Goal: Task Accomplishment & Management: Manage account settings

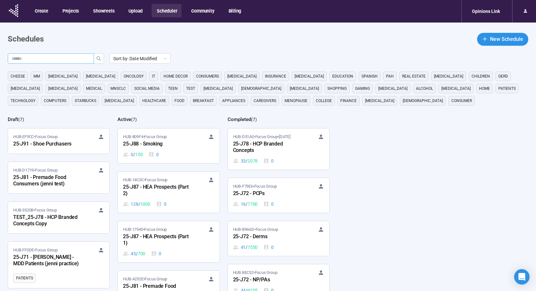
click at [62, 60] on input "text" at bounding box center [48, 58] width 73 height 7
type input "***"
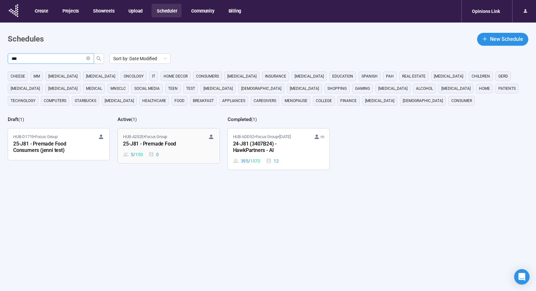
click at [169, 149] on div "HUB-A252E • Focus Group 25-J81 - Premade Food 5 / 150 0" at bounding box center [168, 145] width 91 height 24
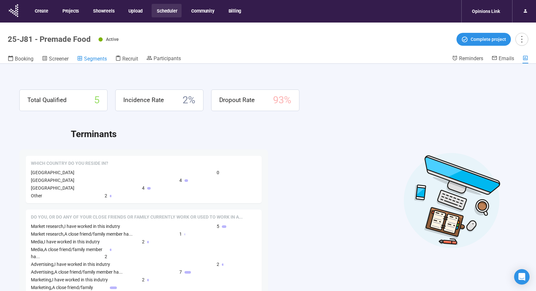
click at [93, 58] on span "Segments" at bounding box center [95, 59] width 23 height 6
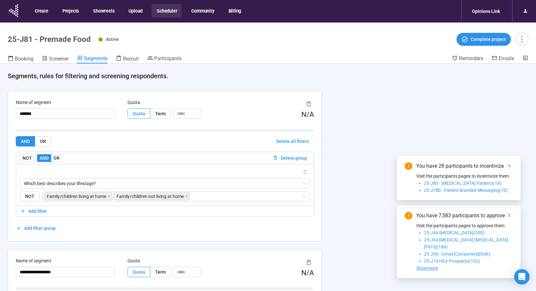
click at [143, 57] on div "Booking Screener Segments Recruit Participants" at bounding box center [230, 59] width 444 height 8
click at [131, 59] on span "Recruit" at bounding box center [131, 59] width 16 height 6
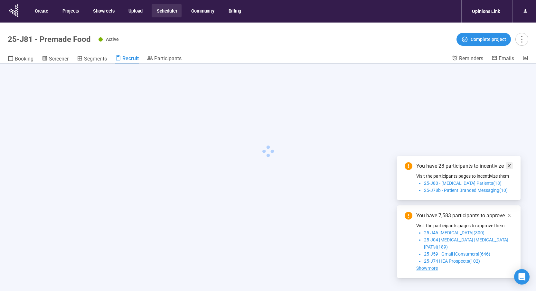
click at [509, 168] on icon "close" at bounding box center [509, 165] width 5 height 5
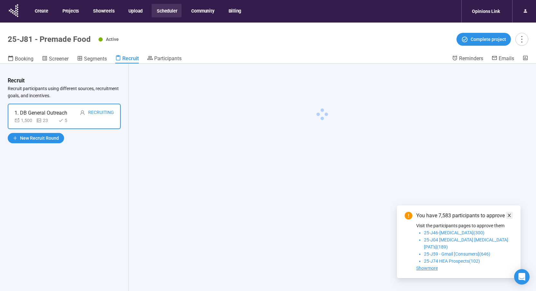
click at [509, 217] on icon "close" at bounding box center [509, 215] width 5 height 5
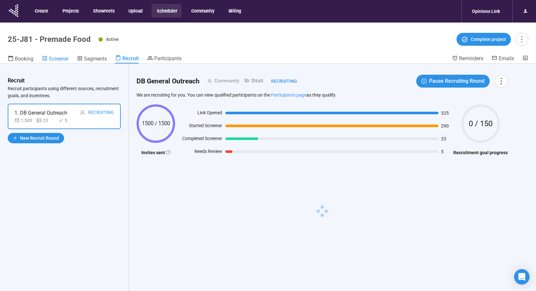
click at [65, 56] on span "Screener" at bounding box center [59, 59] width 20 height 6
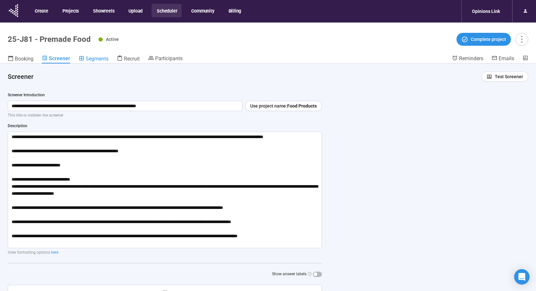
click at [95, 60] on span "Segments" at bounding box center [97, 59] width 23 height 6
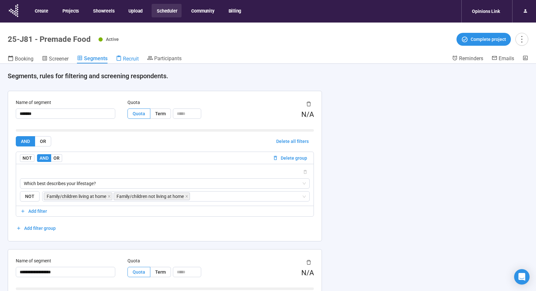
click at [138, 55] on link "Recruit" at bounding box center [127, 59] width 23 height 8
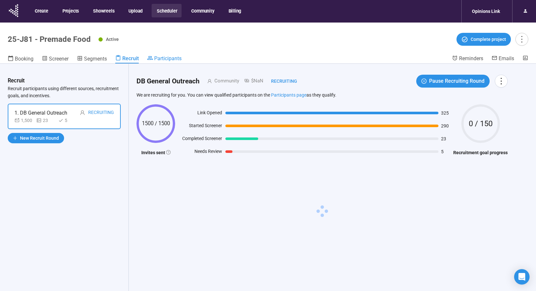
click at [168, 57] on span "Participants" at bounding box center [167, 58] width 27 height 6
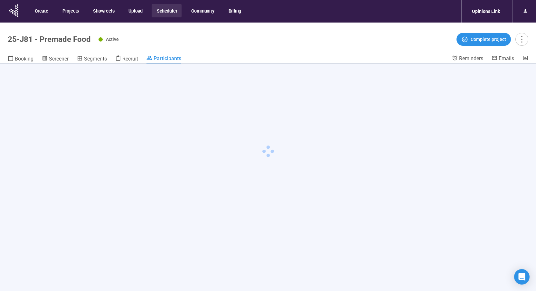
click at [164, 12] on button "Scheduler" at bounding box center [166, 11] width 30 height 14
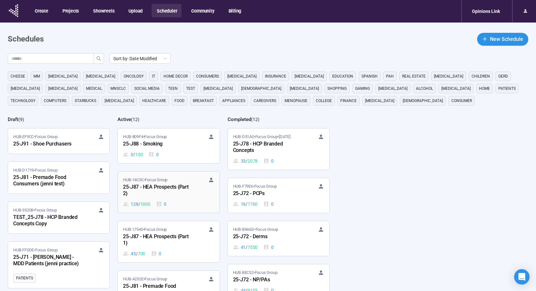
click at [158, 195] on div "25-J87 - HEA Prospects {Part 2}" at bounding box center [158, 190] width 71 height 15
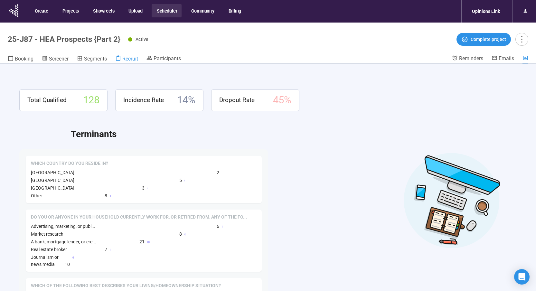
click at [127, 59] on span "Recruit" at bounding box center [130, 59] width 16 height 6
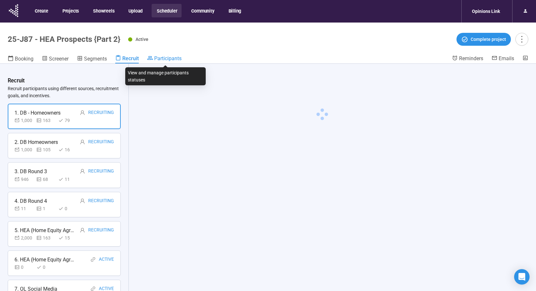
click at [164, 58] on span "Participants" at bounding box center [167, 58] width 27 height 6
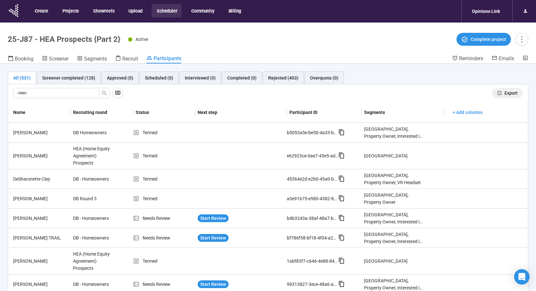
click at [504, 95] on span "Export" at bounding box center [510, 92] width 13 height 7
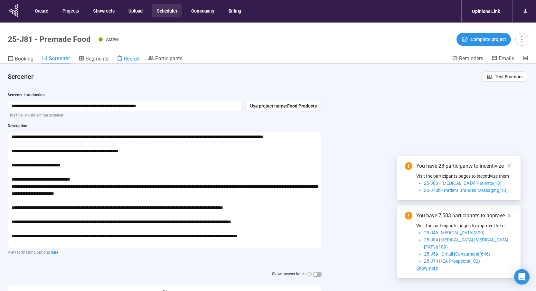
click at [124, 59] on span "Recruit" at bounding box center [132, 59] width 16 height 6
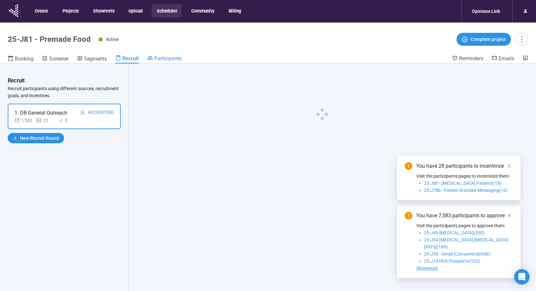
click at [181, 59] on span "Participants" at bounding box center [167, 58] width 27 height 6
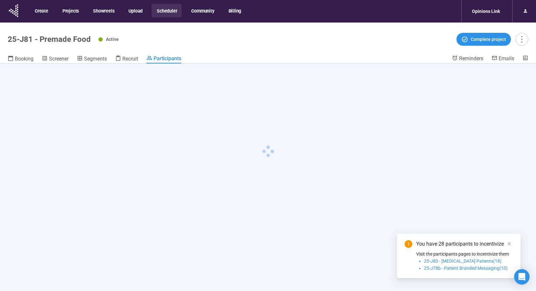
click at [511, 174] on div at bounding box center [268, 189] width 536 height 250
click at [510, 243] on icon "close" at bounding box center [509, 243] width 5 height 5
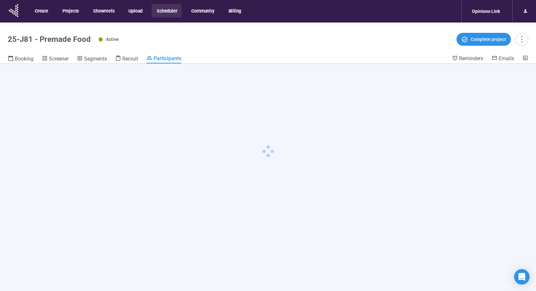
click at [165, 10] on button "Scheduler" at bounding box center [166, 11] width 30 height 14
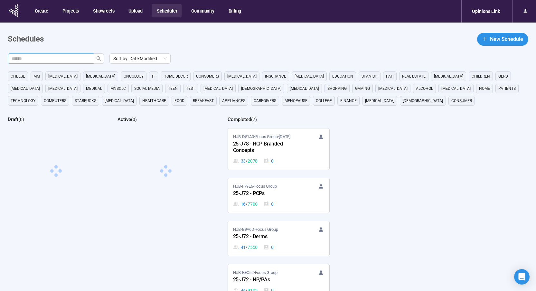
click at [77, 58] on input "text" at bounding box center [48, 58] width 73 height 7
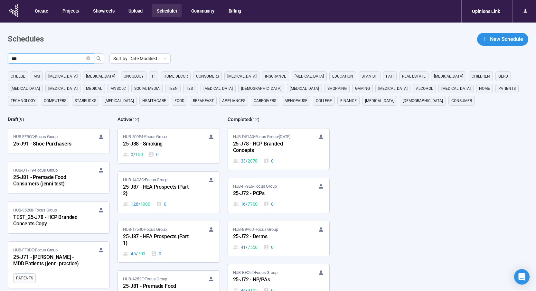
type input "***"
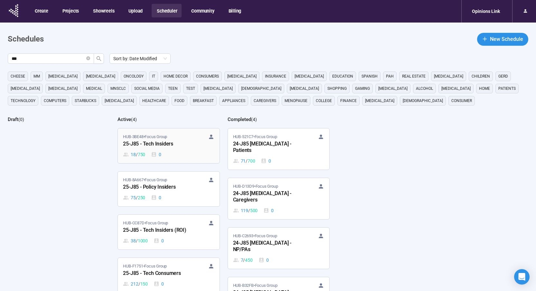
click at [174, 152] on div "18 / 750 0" at bounding box center [168, 154] width 91 height 7
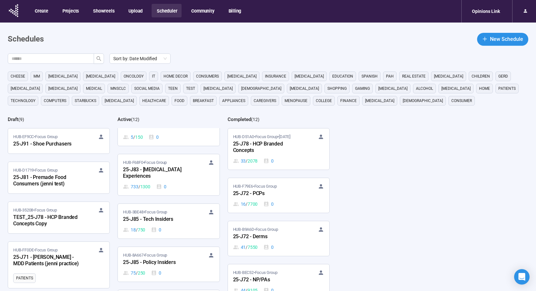
scroll to position [161, 0]
click at [173, 225] on link "HUB-3BE48 • Focus Group 25-J85 - Tech Insiders 18 / 750 0" at bounding box center [168, 219] width 101 height 35
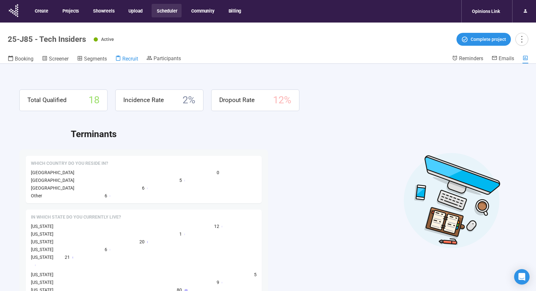
click at [133, 56] on span "Recruit" at bounding box center [130, 59] width 16 height 6
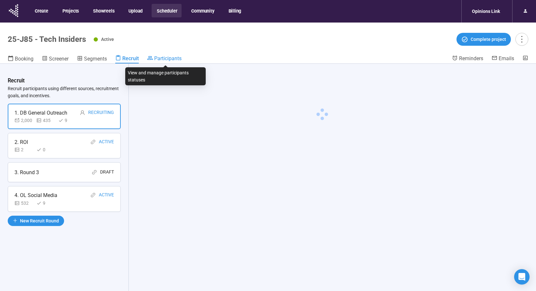
click at [159, 58] on span "Participants" at bounding box center [167, 58] width 27 height 6
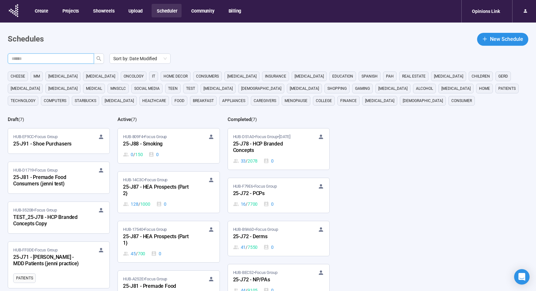
click at [53, 60] on input "text" at bounding box center [48, 58] width 73 height 7
type input "***"
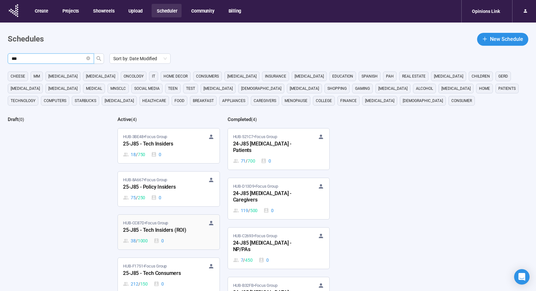
click at [158, 238] on icon at bounding box center [156, 241] width 6 height 6
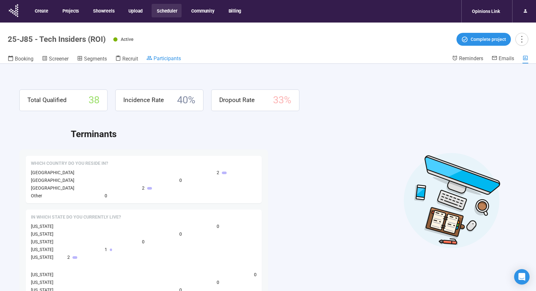
click at [172, 61] on link "Participants" at bounding box center [163, 59] width 34 height 8
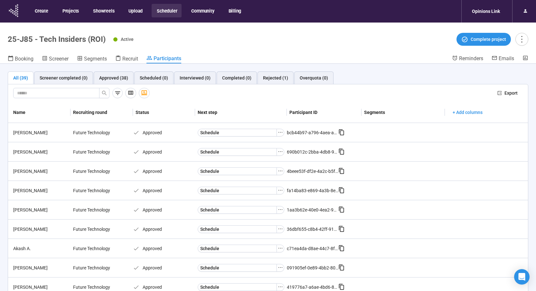
click at [10, 11] on icon at bounding box center [9, 11] width 1 height 2
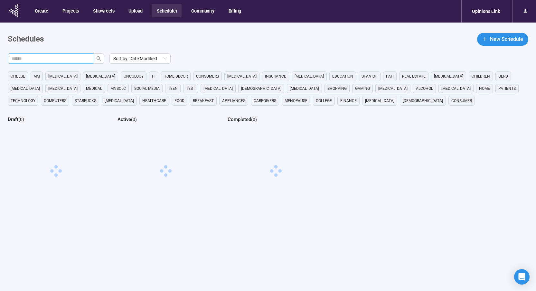
click at [54, 58] on input "text" at bounding box center [48, 58] width 73 height 7
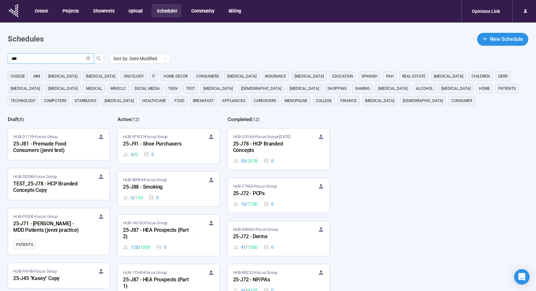
type input "***"
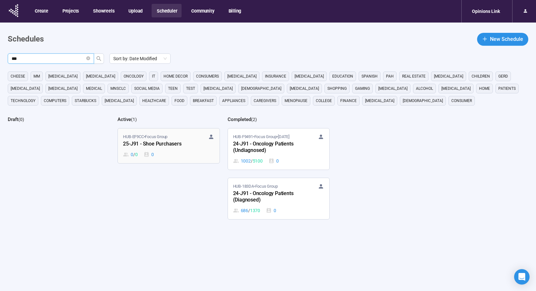
click at [155, 146] on div "25-J91 - Shoe Purchasers" at bounding box center [158, 144] width 71 height 8
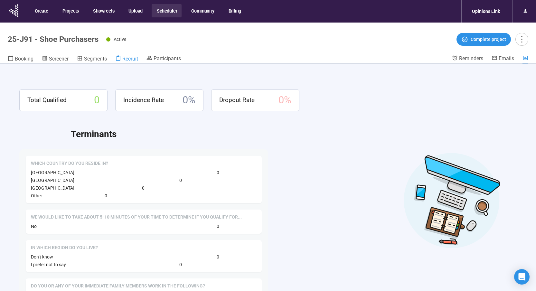
click at [128, 57] on span "Recruit" at bounding box center [130, 59] width 16 height 6
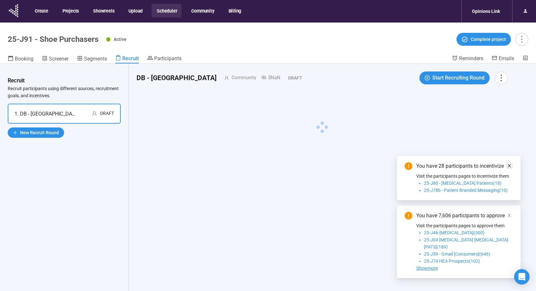
click at [506, 169] on link at bounding box center [508, 165] width 7 height 7
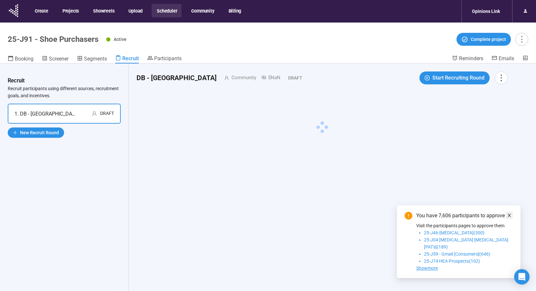
click at [509, 217] on icon "close" at bounding box center [509, 215] width 5 height 5
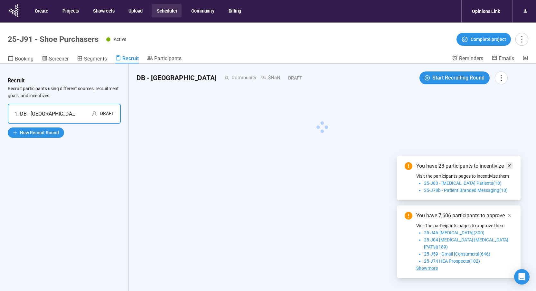
click at [507, 168] on icon "close" at bounding box center [509, 165] width 5 height 5
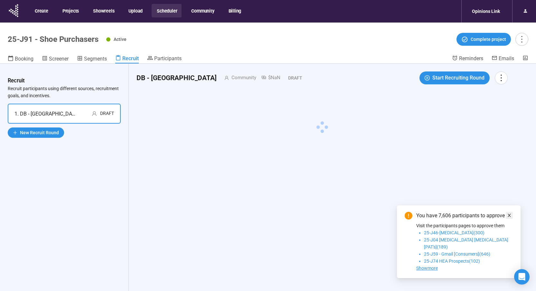
click at [507, 217] on icon "close" at bounding box center [509, 215] width 5 height 5
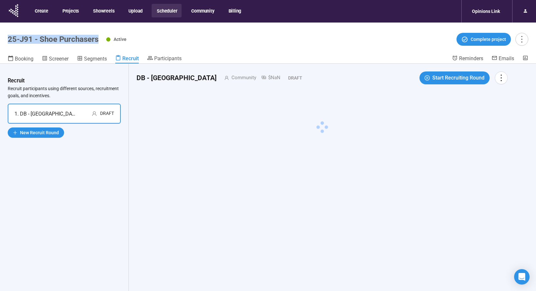
drag, startPoint x: 100, startPoint y: 41, endPoint x: 10, endPoint y: 40, distance: 90.4
click at [10, 40] on div "25-J91 - Shoe Purchasers Active Complete project" at bounding box center [268, 39] width 520 height 13
copy h1 "25-J91 - Shoe Purchasers"
click at [206, 10] on button "Community" at bounding box center [202, 11] width 32 height 14
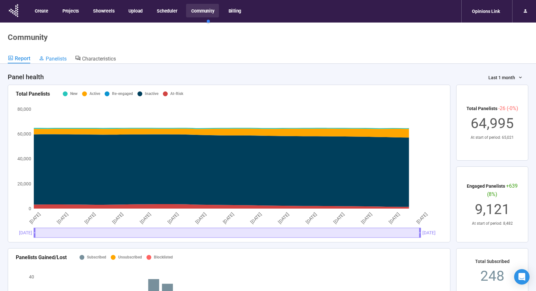
click at [55, 60] on span "Panelists" at bounding box center [56, 59] width 21 height 6
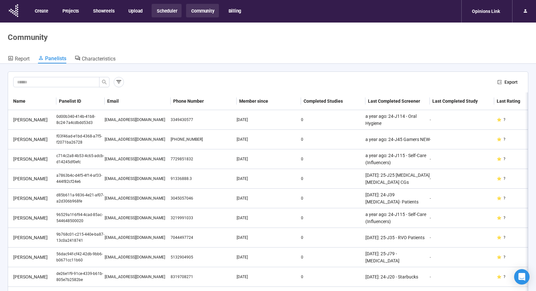
click at [172, 10] on button "Scheduler" at bounding box center [166, 11] width 30 height 14
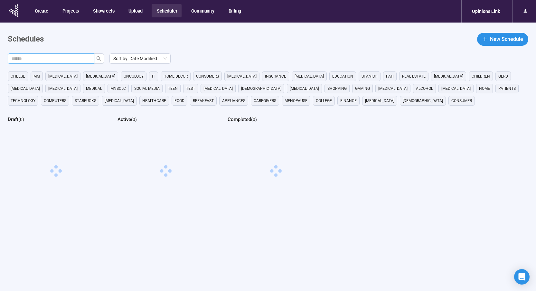
click at [66, 58] on input "text" at bounding box center [48, 58] width 73 height 7
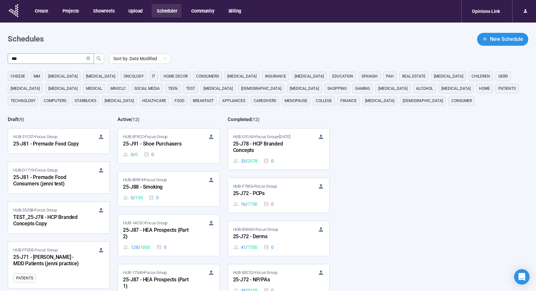
type input "***"
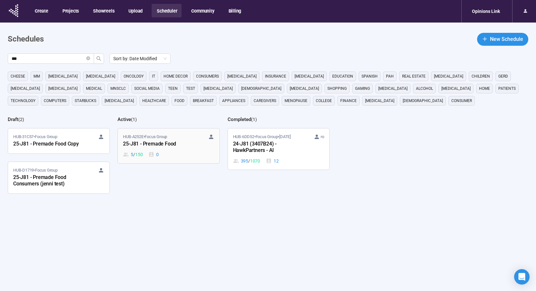
click at [146, 143] on div "25-J81 - Premade Food" at bounding box center [158, 144] width 71 height 8
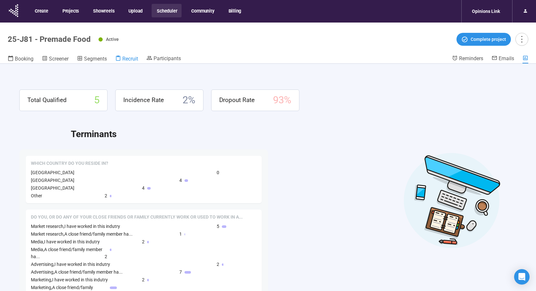
click at [130, 57] on span "Recruit" at bounding box center [130, 59] width 16 height 6
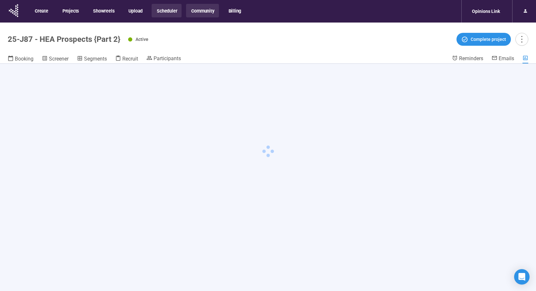
click at [211, 11] on button "Community" at bounding box center [202, 11] width 32 height 14
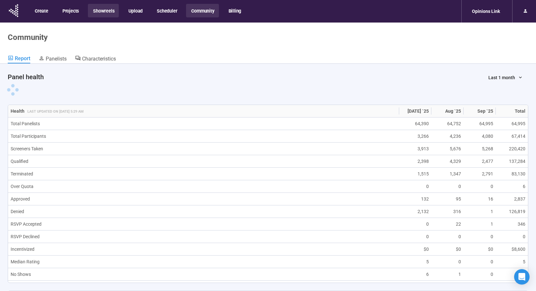
click at [102, 11] on button "Showreels" at bounding box center [103, 11] width 31 height 14
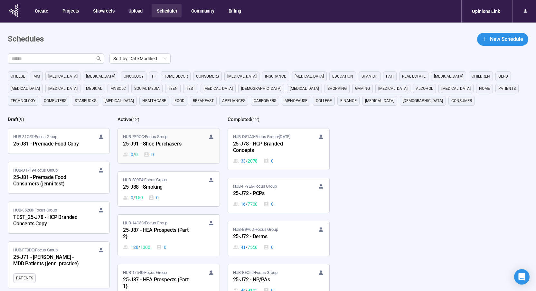
click at [178, 153] on div "0 / 0 0" at bounding box center [168, 154] width 91 height 7
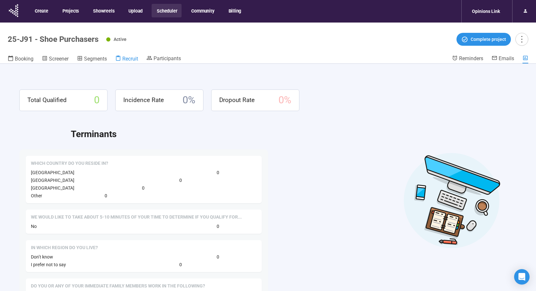
click at [135, 60] on span "Recruit" at bounding box center [130, 59] width 16 height 6
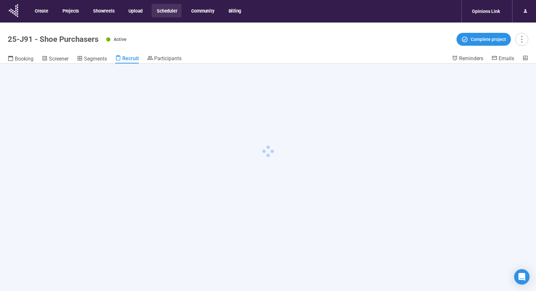
click at [44, 37] on h1 "25-J91 - Shoe Purchasers" at bounding box center [53, 39] width 91 height 9
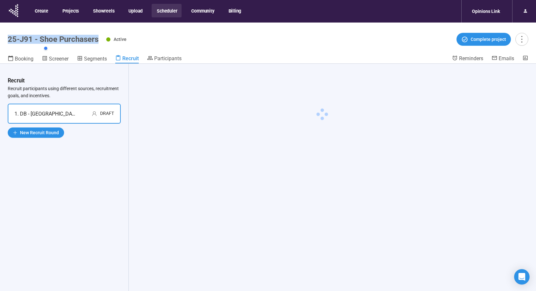
copy h1 "25-J91 - Shoe Purchasers"
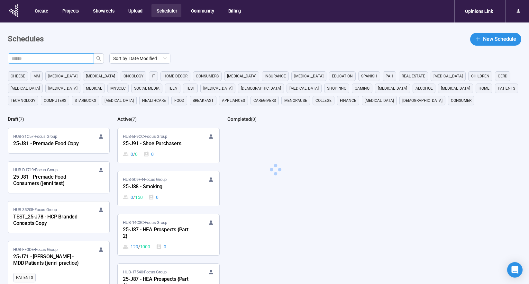
click at [74, 59] on input "text" at bounding box center [48, 58] width 73 height 7
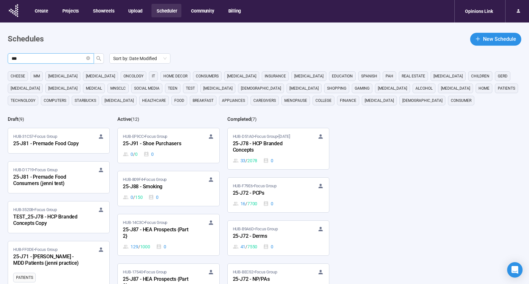
type input "***"
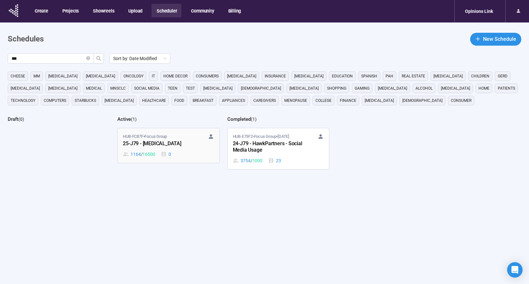
click at [166, 146] on div "25-J79 - Cancer" at bounding box center [158, 144] width 71 height 8
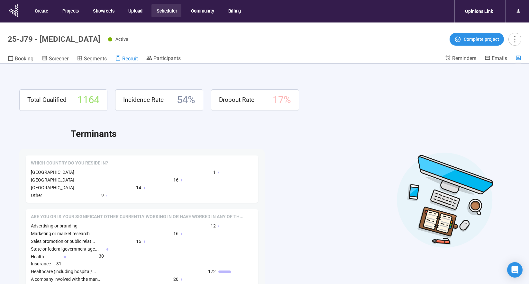
click at [132, 56] on span "Recruit" at bounding box center [130, 59] width 16 height 6
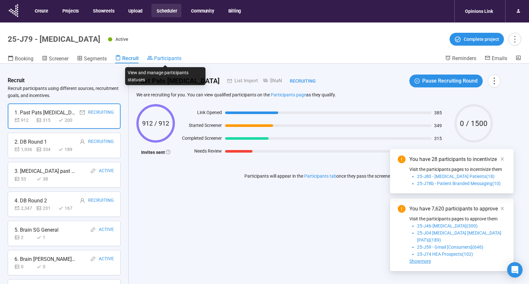
click at [180, 56] on span "Participants" at bounding box center [167, 58] width 27 height 6
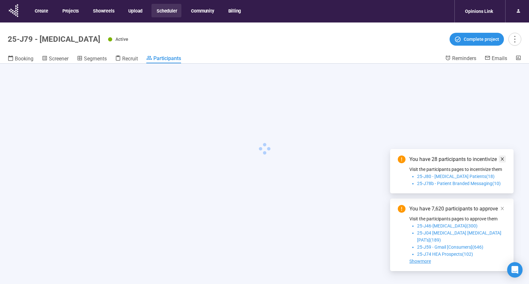
click at [502, 161] on icon "close" at bounding box center [502, 159] width 5 height 5
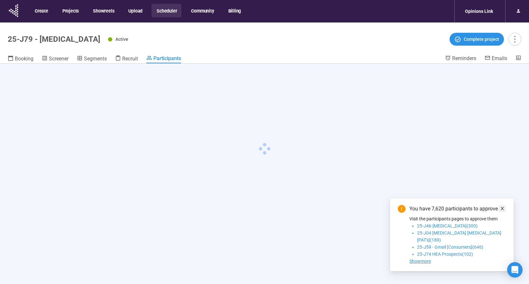
click at [501, 211] on icon "close" at bounding box center [502, 208] width 5 height 5
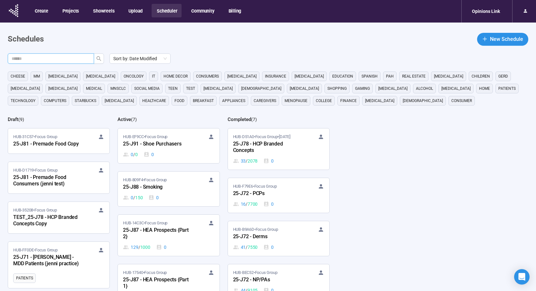
click at [44, 56] on input "text" at bounding box center [48, 58] width 73 height 7
type input "***"
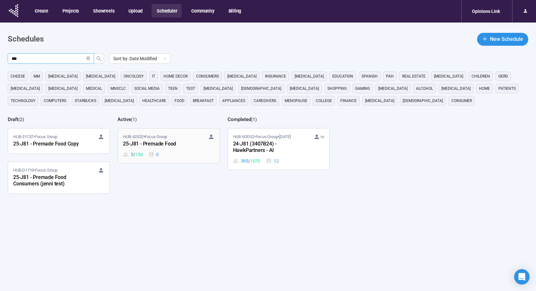
click at [170, 149] on div "HUB-A252E • Focus Group 25-J81 - Premade Food 5 / 150 0" at bounding box center [168, 145] width 91 height 24
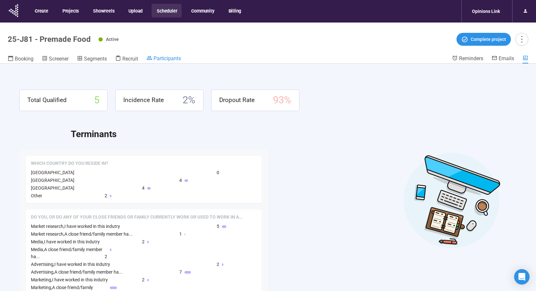
click at [162, 58] on span "Participants" at bounding box center [166, 58] width 27 height 6
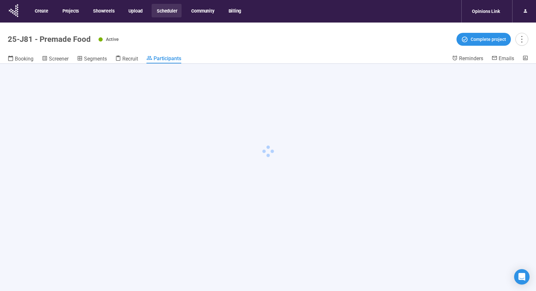
click at [159, 12] on button "Scheduler" at bounding box center [166, 11] width 30 height 14
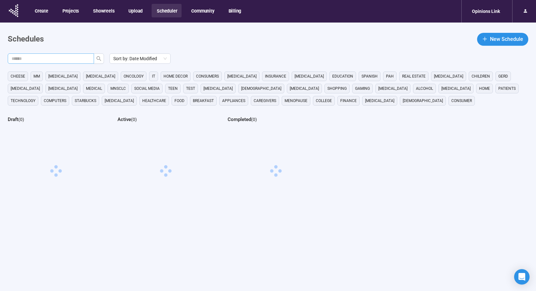
click at [74, 57] on input "text" at bounding box center [48, 58] width 73 height 7
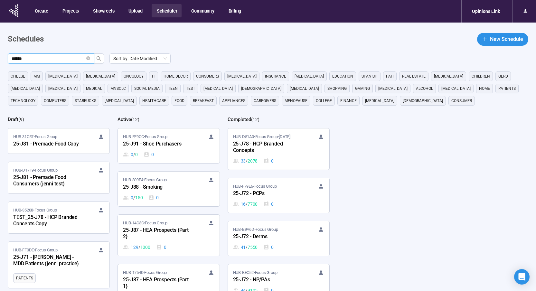
type input "******"
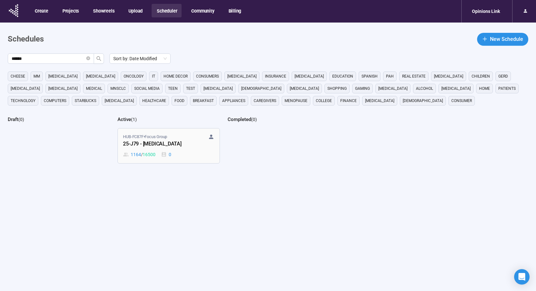
click at [185, 147] on div "25-J79 - [MEDICAL_DATA]" at bounding box center [158, 144] width 71 height 8
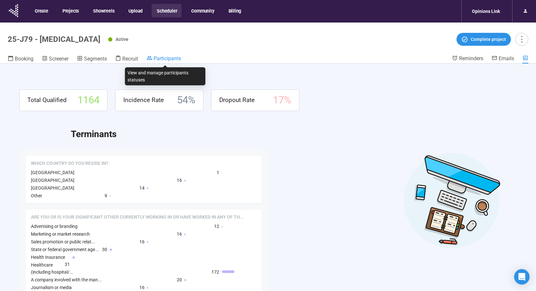
click at [173, 56] on span "Participants" at bounding box center [166, 58] width 27 height 6
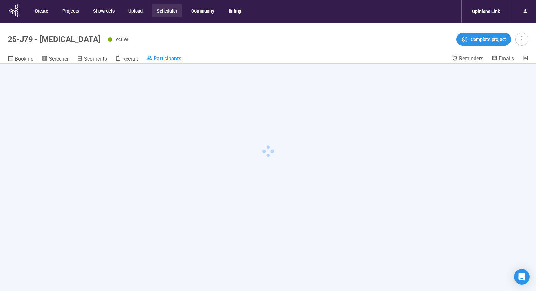
click at [26, 37] on h1 "25-J79 - [MEDICAL_DATA]" at bounding box center [54, 39] width 93 height 9
copy h1 "25-J79 - [MEDICAL_DATA]"
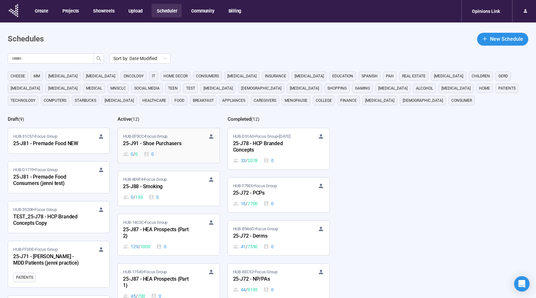
click at [187, 141] on div "25-J91 - Shoe Purchasers" at bounding box center [158, 144] width 71 height 8
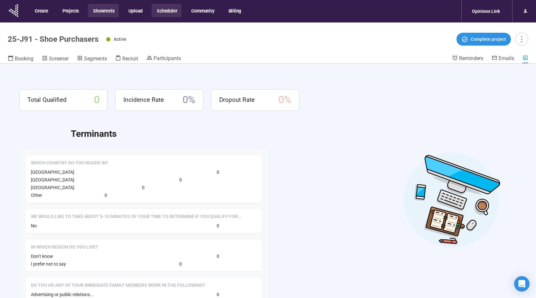
click at [98, 11] on button "Showreels" at bounding box center [103, 11] width 31 height 14
click at [175, 11] on button "Scheduler" at bounding box center [166, 11] width 30 height 14
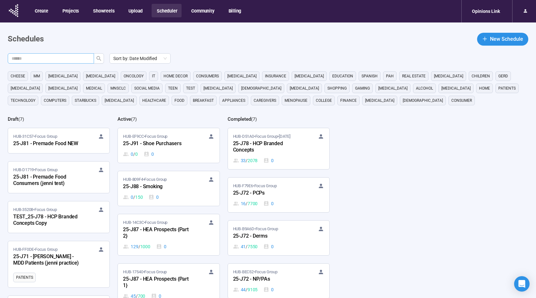
click at [89, 56] on span at bounding box center [88, 58] width 4 height 7
type input "***"
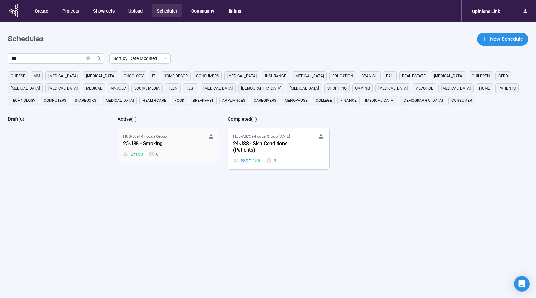
click at [200, 151] on div "0 / 150 0" at bounding box center [168, 154] width 91 height 7
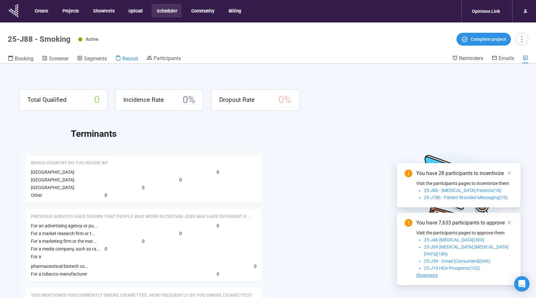
click at [136, 58] on span "Recruit" at bounding box center [130, 59] width 16 height 6
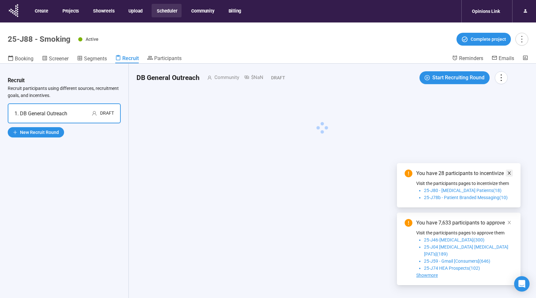
click at [509, 176] on icon "close" at bounding box center [509, 173] width 5 height 5
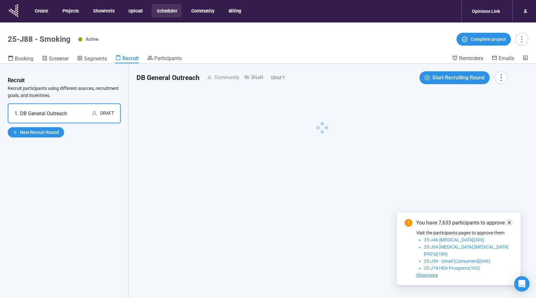
click at [508, 225] on icon "close" at bounding box center [509, 223] width 5 height 5
